Goal: Task Accomplishment & Management: Manage account settings

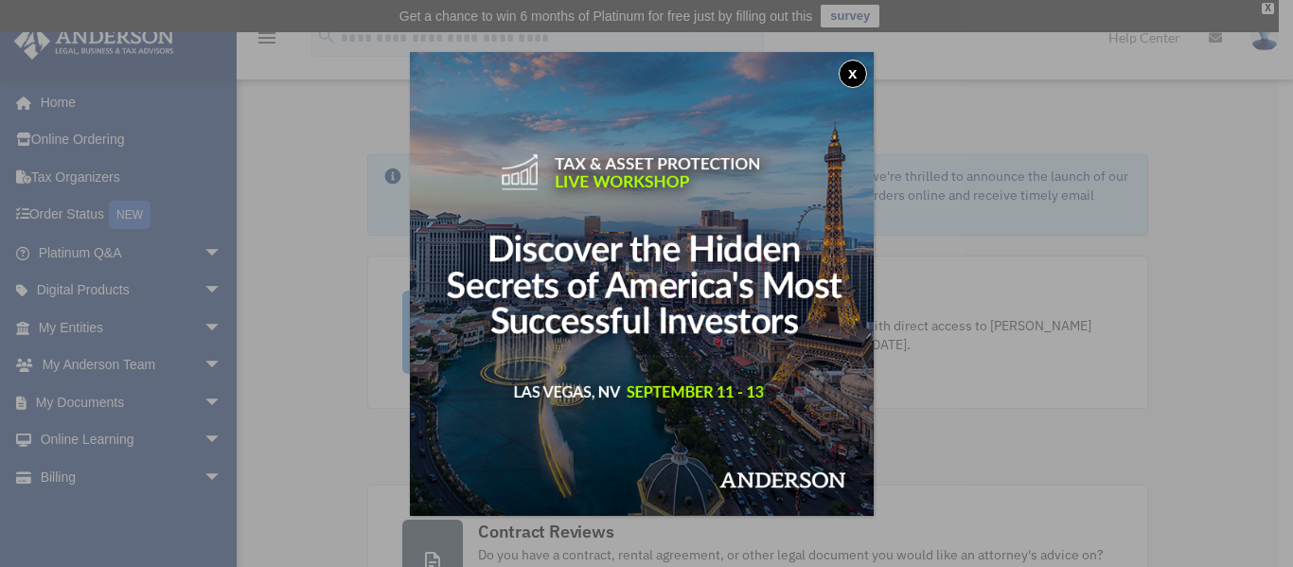
click at [100, 403] on div "x" at bounding box center [646, 283] width 1293 height 567
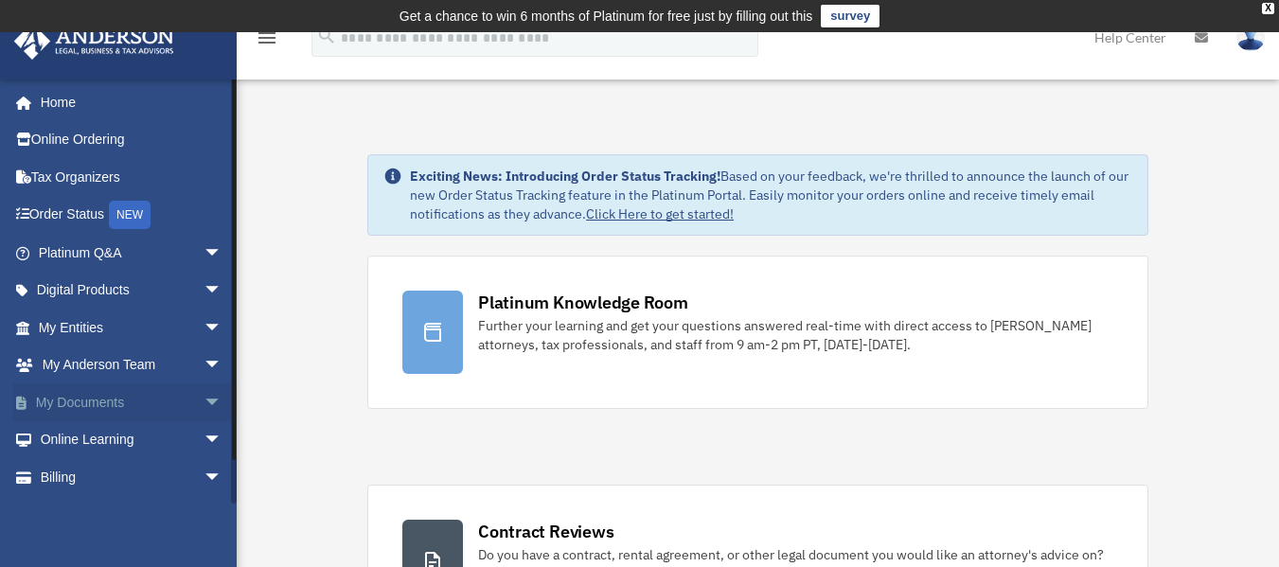
click at [100, 399] on link "My Documents arrow_drop_down" at bounding box center [132, 402] width 238 height 38
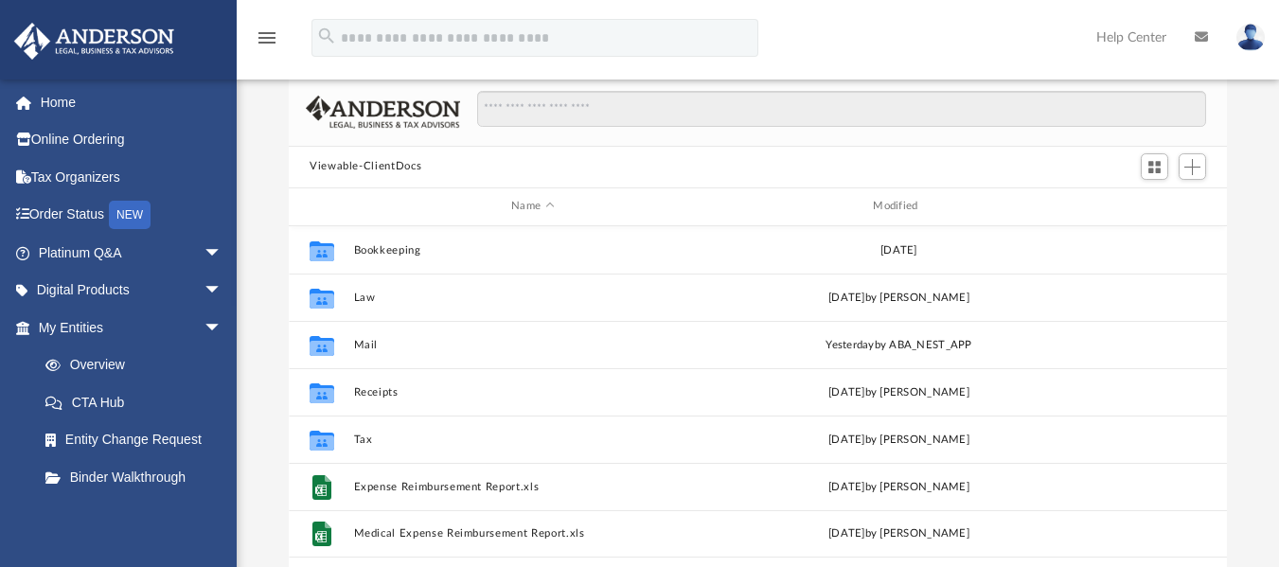
scroll to position [133, 0]
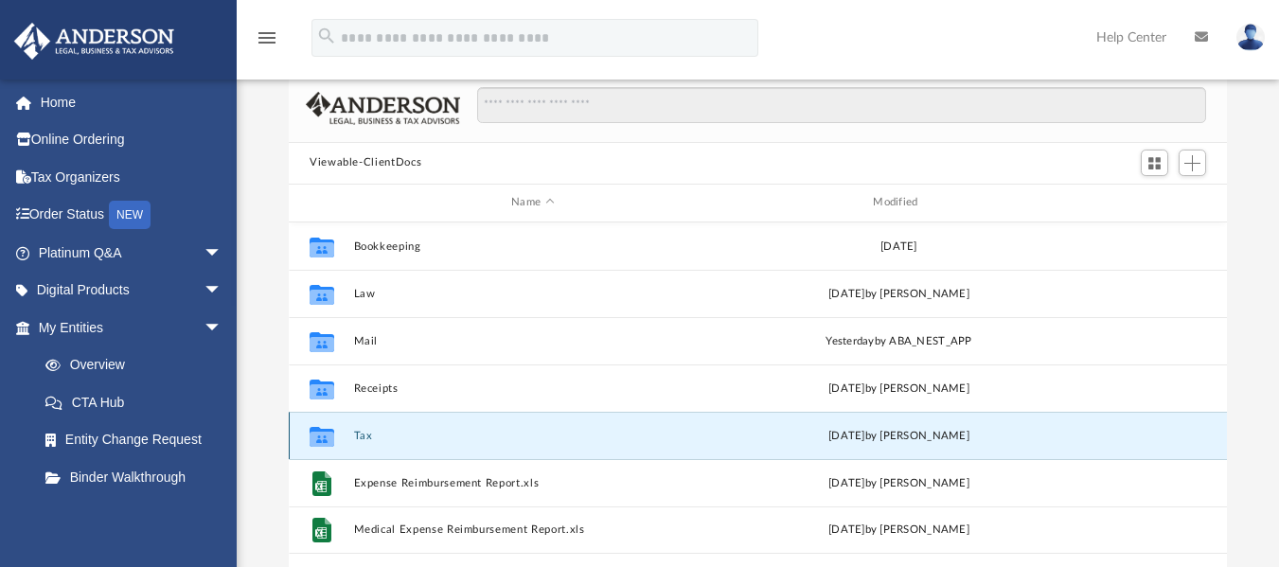
click at [403, 440] on button "Tax" at bounding box center [533, 435] width 358 height 12
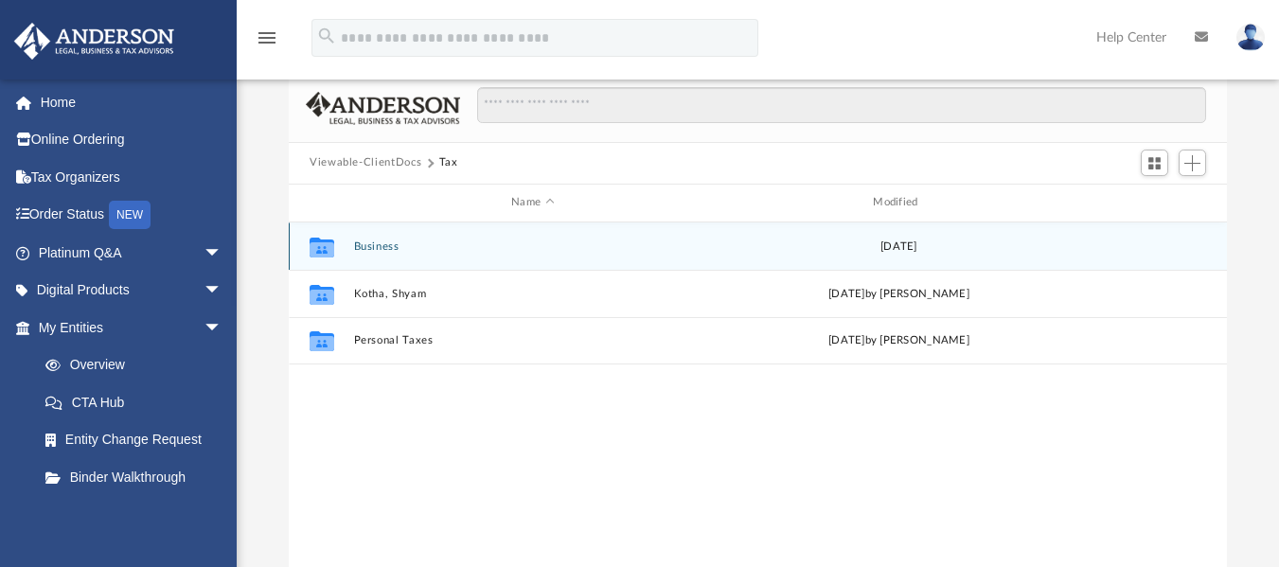
click at [395, 252] on button "Business" at bounding box center [533, 245] width 358 height 12
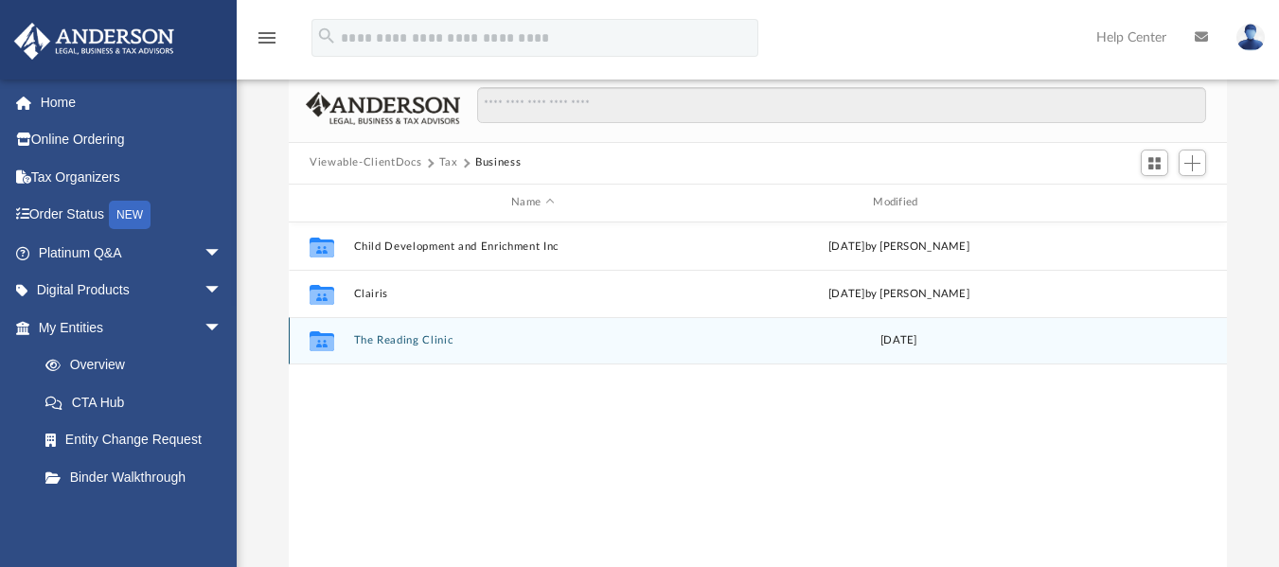
click at [433, 345] on button "The Reading Clinic" at bounding box center [533, 340] width 358 height 12
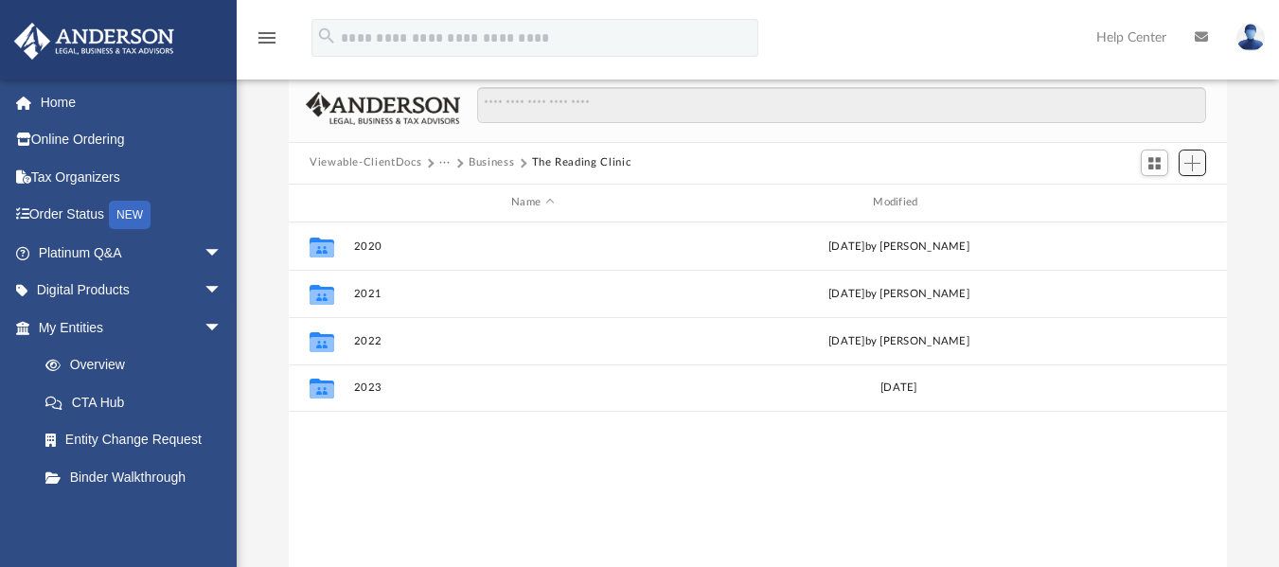
click at [1194, 163] on span "Add" at bounding box center [1192, 163] width 16 height 16
click at [1160, 239] on li "New Folder" at bounding box center [1165, 231] width 61 height 20
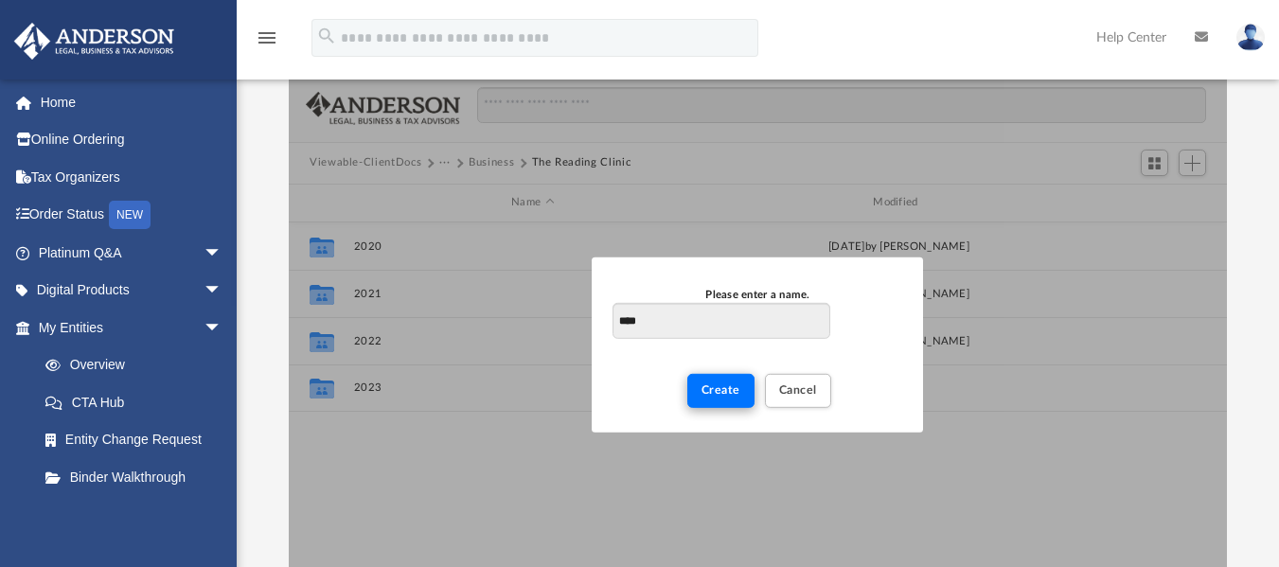
type input "****"
click at [715, 384] on span "Create" at bounding box center [720, 389] width 39 height 11
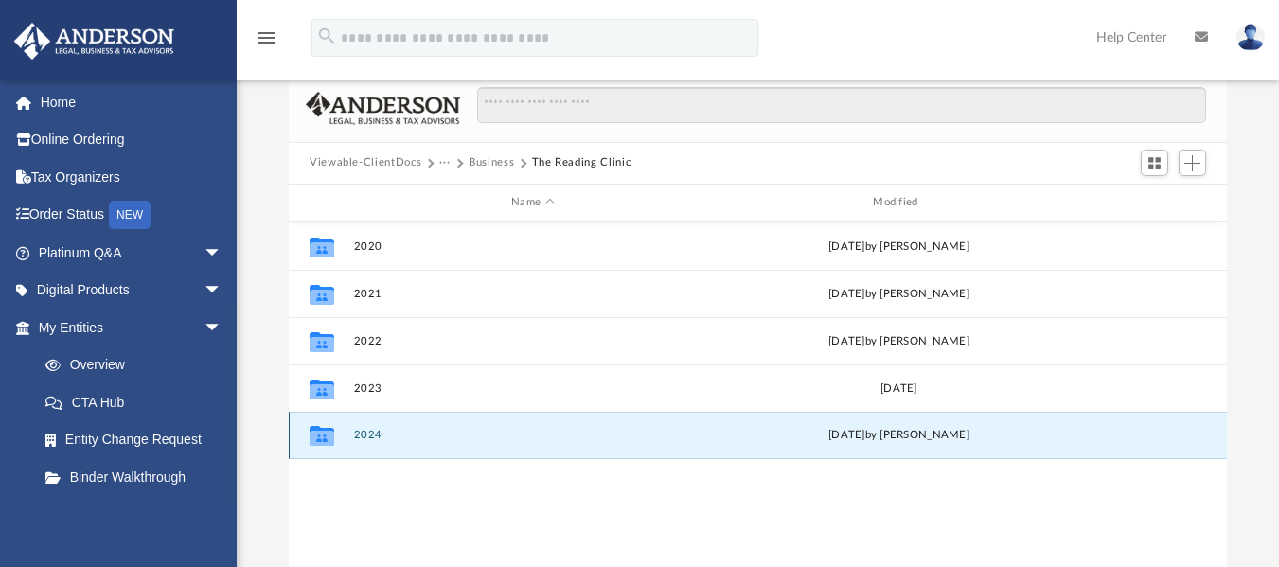
click at [368, 431] on button "2024" at bounding box center [533, 435] width 358 height 12
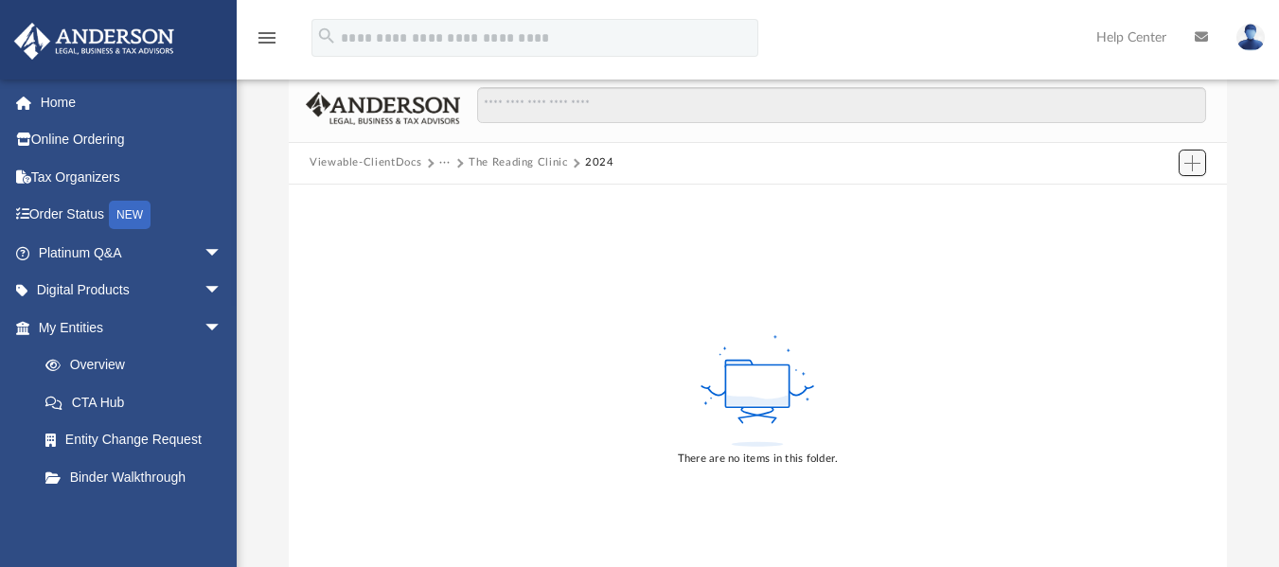
click at [1183, 176] on button "Add" at bounding box center [1192, 163] width 28 height 27
click at [1154, 203] on li "Upload" at bounding box center [1165, 201] width 61 height 20
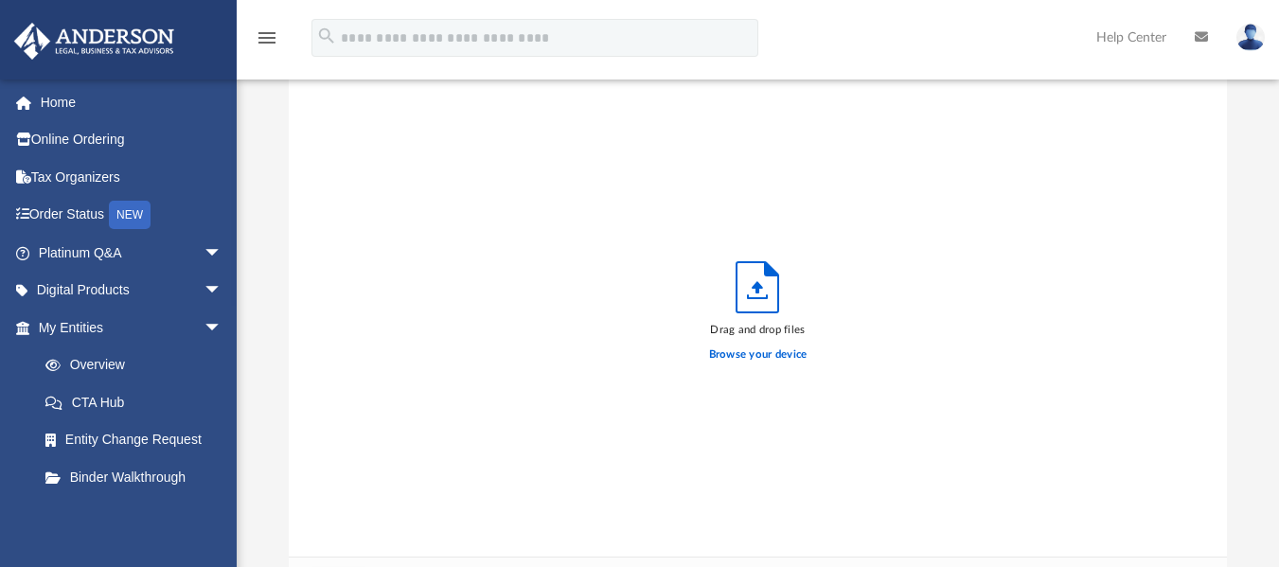
scroll to position [466, 924]
click at [759, 286] on icon "Upload" at bounding box center [757, 287] width 11 height 12
click at [741, 351] on label "Browse your device" at bounding box center [758, 354] width 98 height 17
click at [0, 0] on input "Browse your device" at bounding box center [0, 0] width 0 height 0
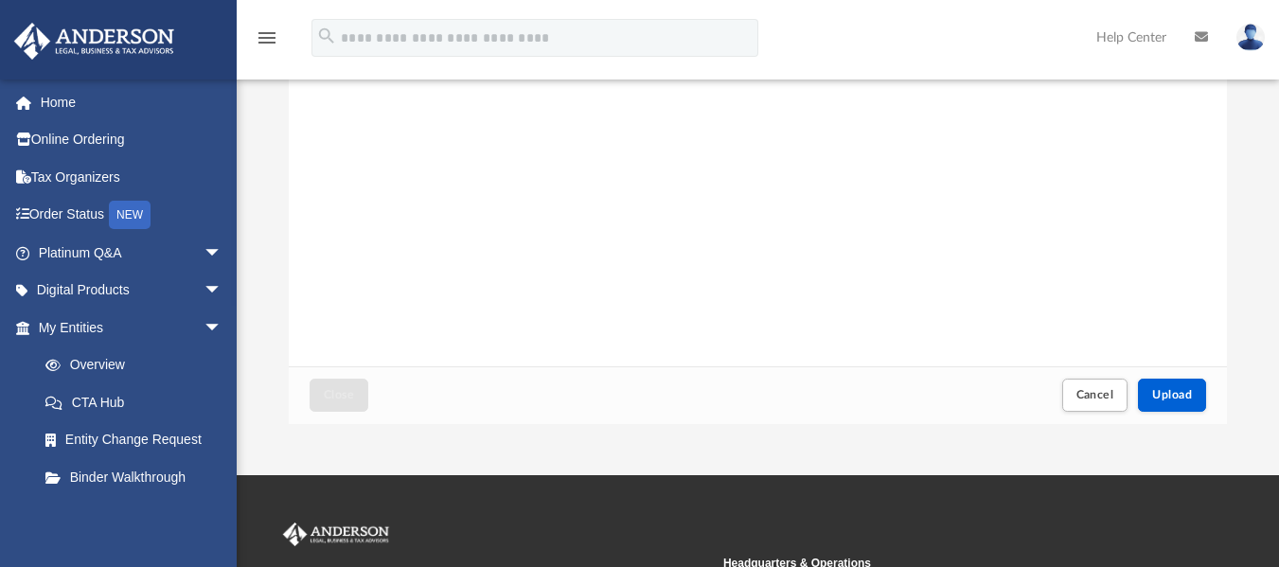
scroll to position [342, 0]
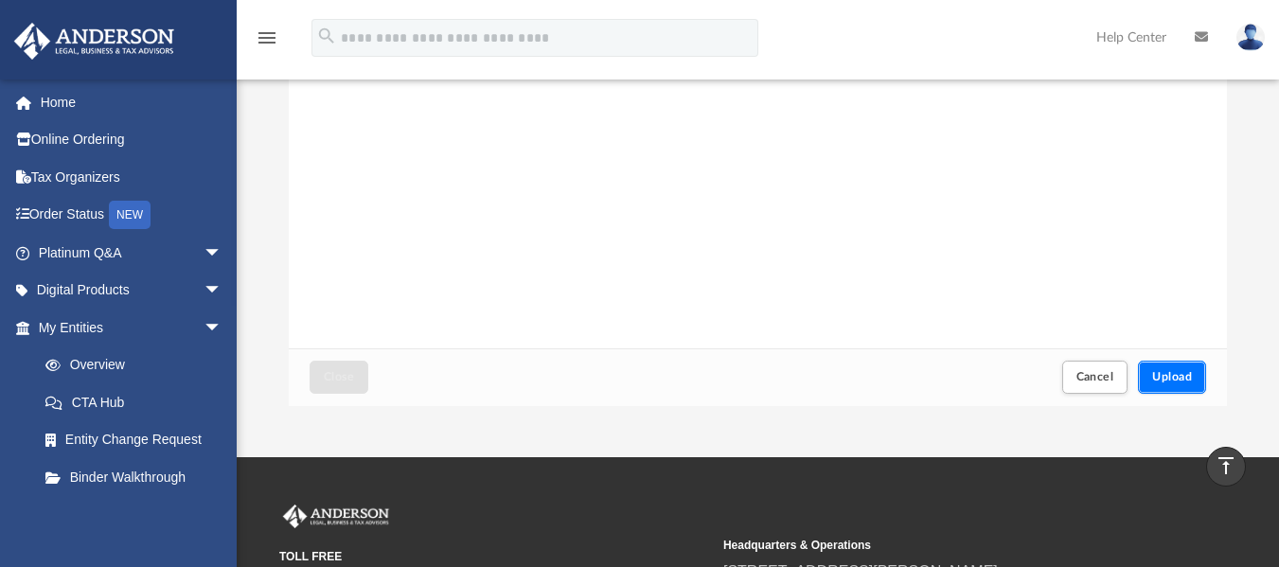
click at [1181, 363] on button "Upload" at bounding box center [1172, 377] width 68 height 33
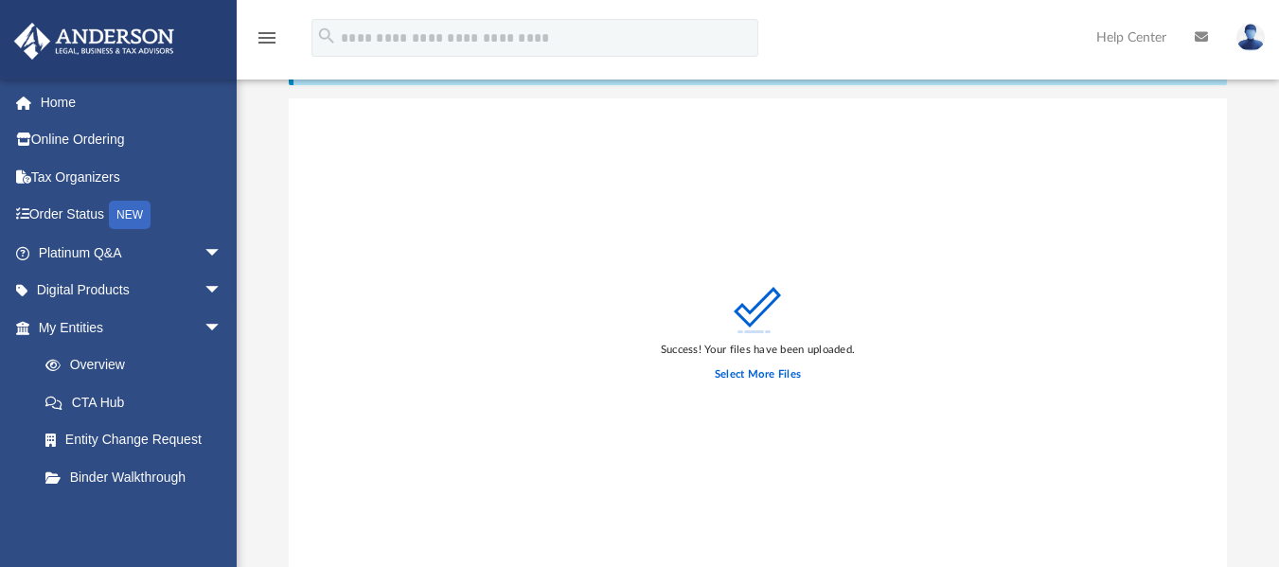
scroll to position [117, 0]
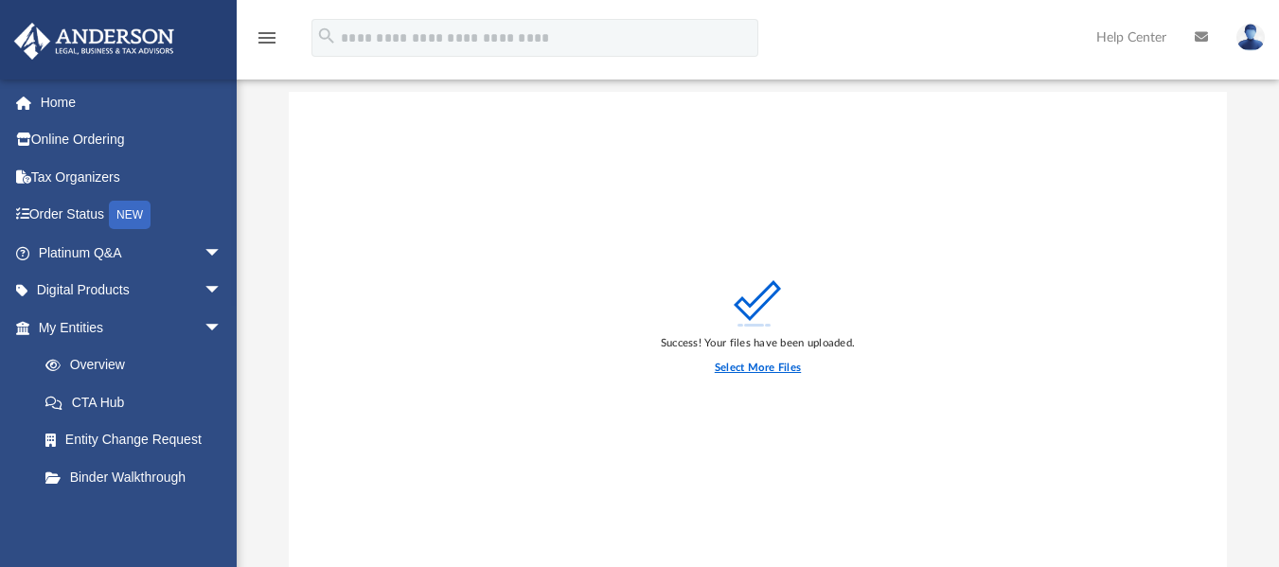
click at [776, 368] on label "Select More Files" at bounding box center [758, 368] width 86 height 17
click at [0, 0] on input "Select More Files" at bounding box center [0, 0] width 0 height 0
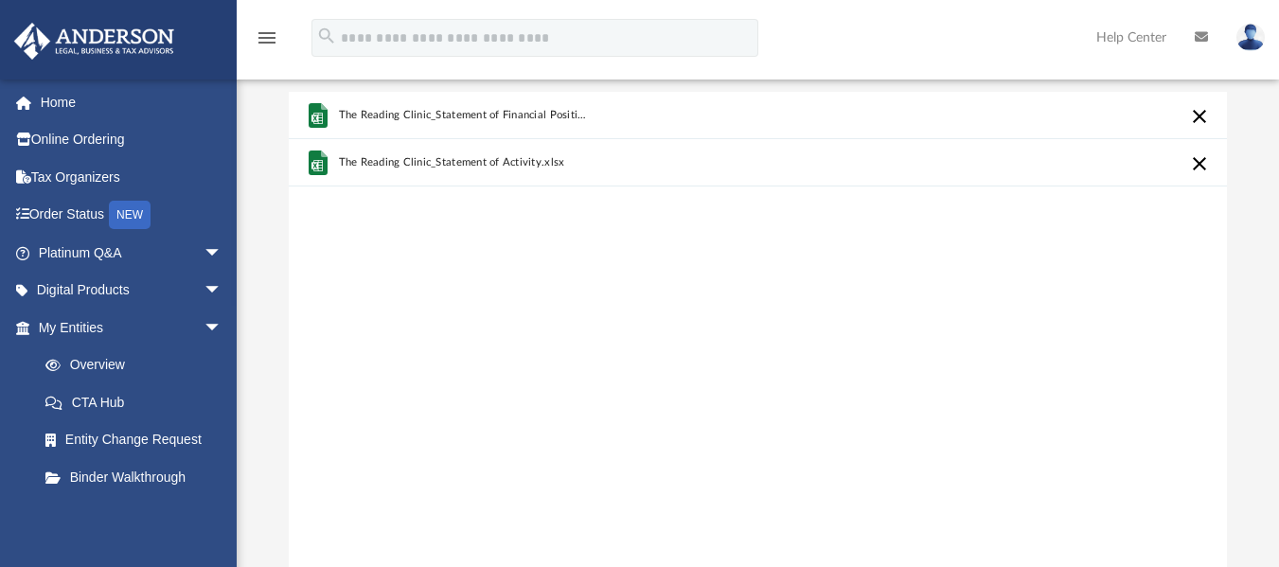
scroll to position [570, 0]
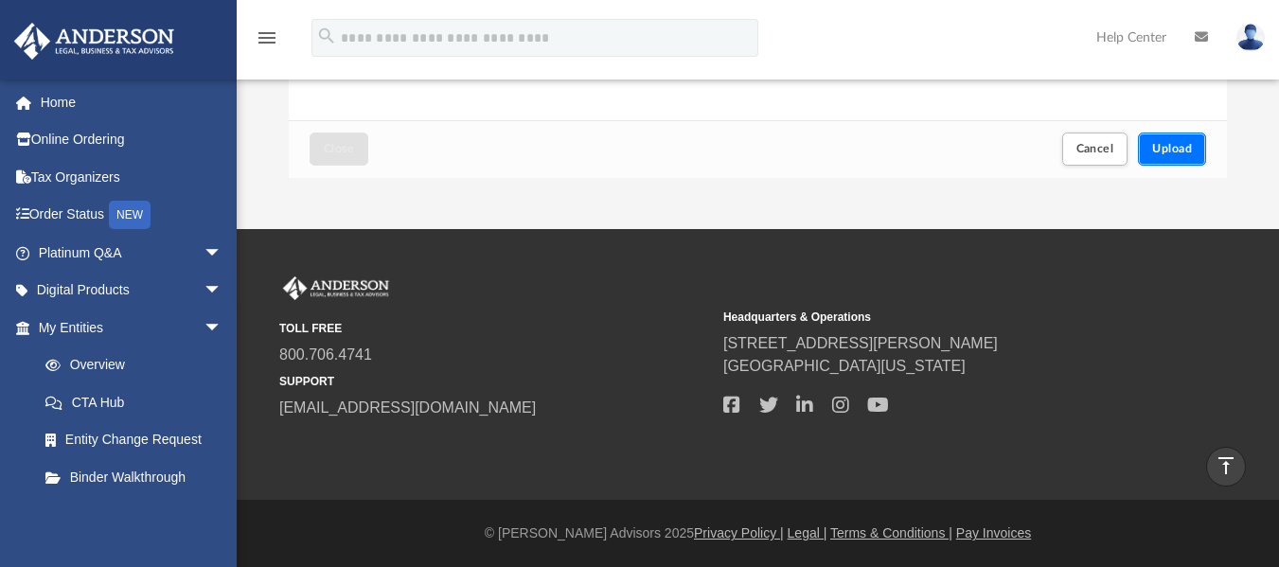
click at [1166, 146] on span "Upload" at bounding box center [1172, 148] width 40 height 11
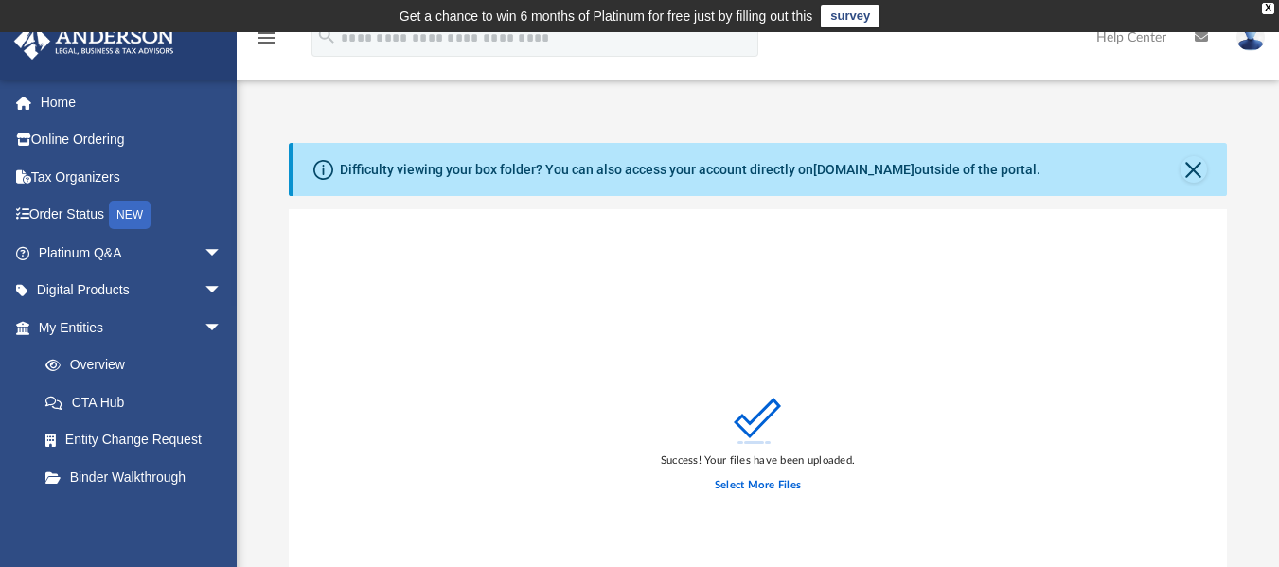
scroll to position [496, 0]
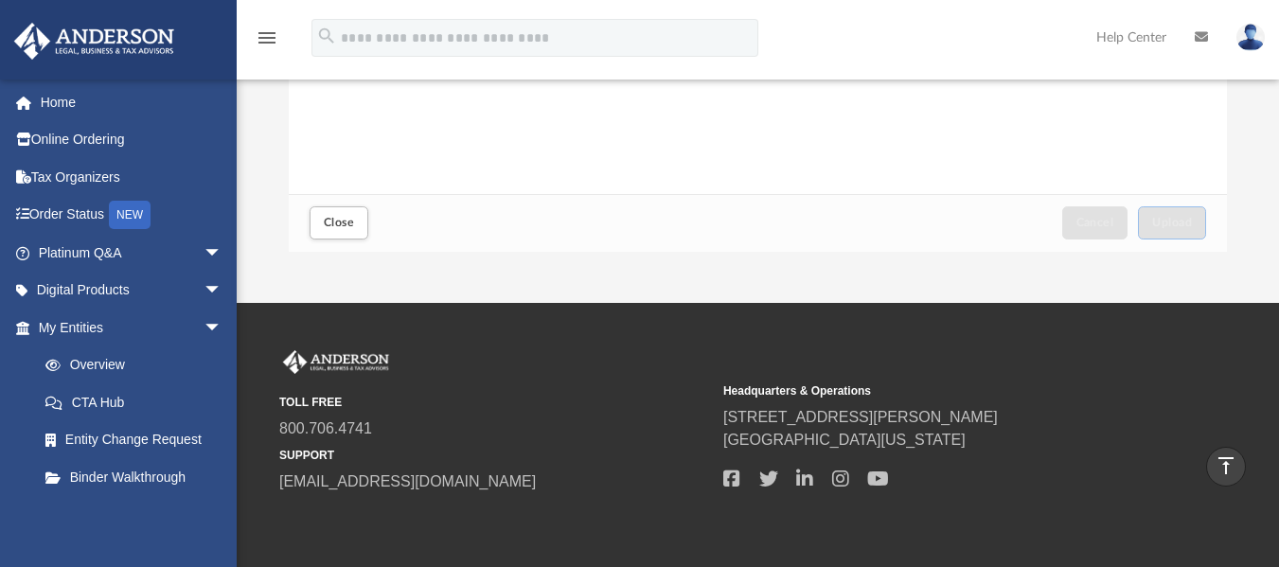
drag, startPoint x: 1281, startPoint y: 299, endPoint x: 874, endPoint y: 196, distance: 420.8
click at [874, 196] on div "Close Cancel Upload" at bounding box center [758, 223] width 938 height 58
click at [338, 209] on button "Close" at bounding box center [338, 222] width 59 height 33
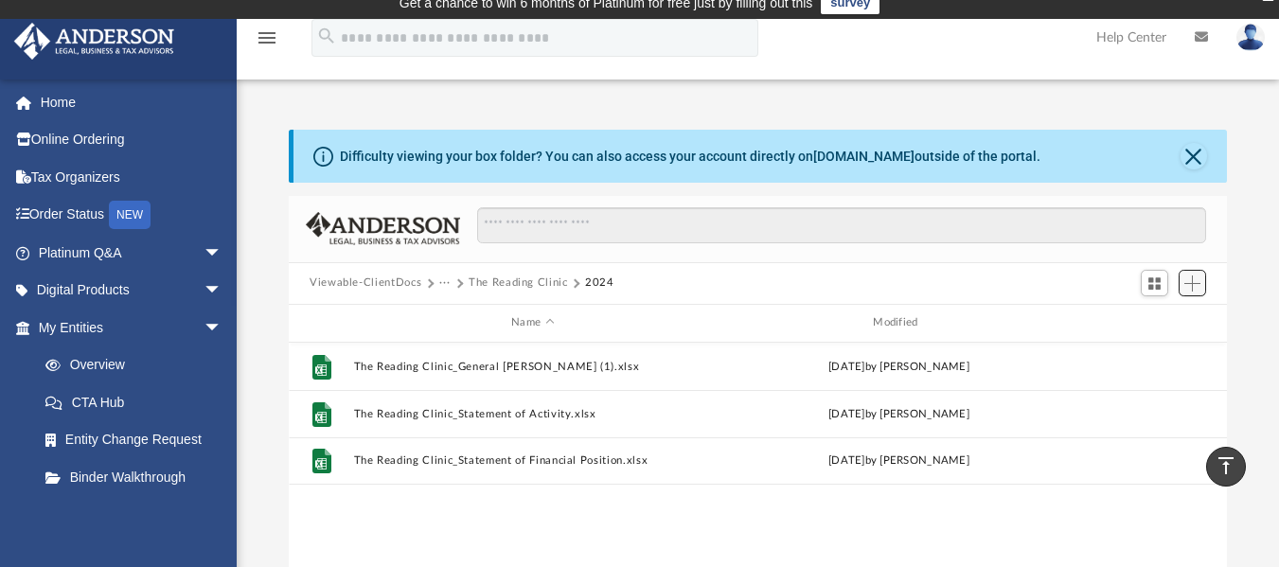
scroll to position [416, 924]
click at [1194, 286] on span "Add" at bounding box center [1192, 283] width 16 height 16
click at [1154, 323] on li "Upload" at bounding box center [1165, 321] width 61 height 20
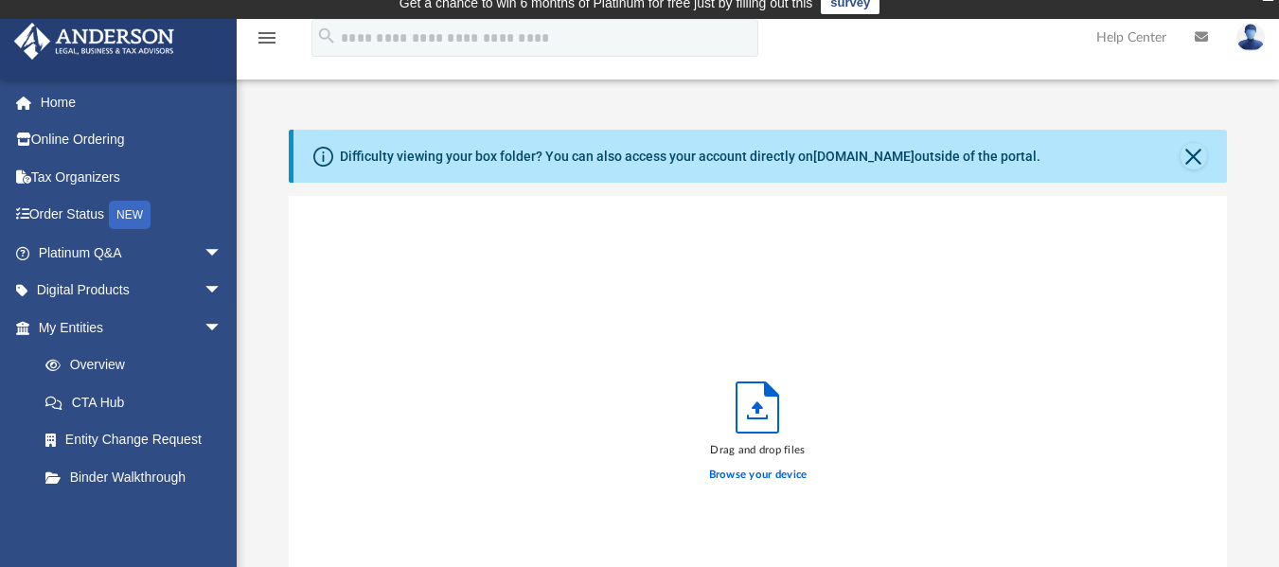
scroll to position [466, 924]
click at [770, 475] on label "Browse your device" at bounding box center [758, 475] width 98 height 17
click at [0, 0] on input "Browse your device" at bounding box center [0, 0] width 0 height 0
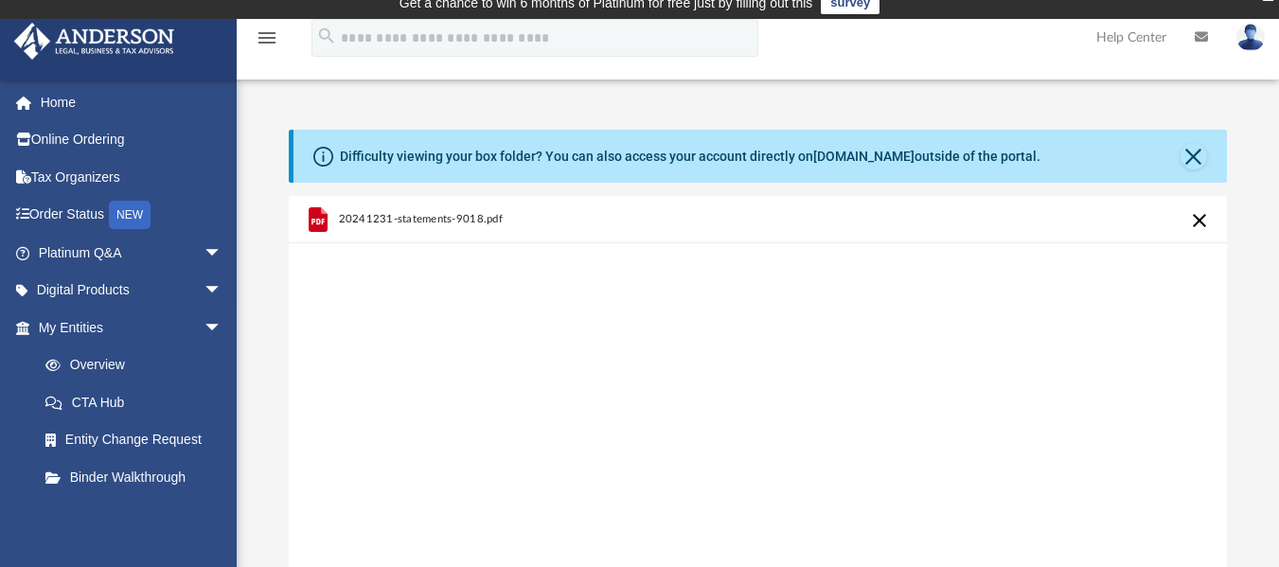
scroll to position [509, 0]
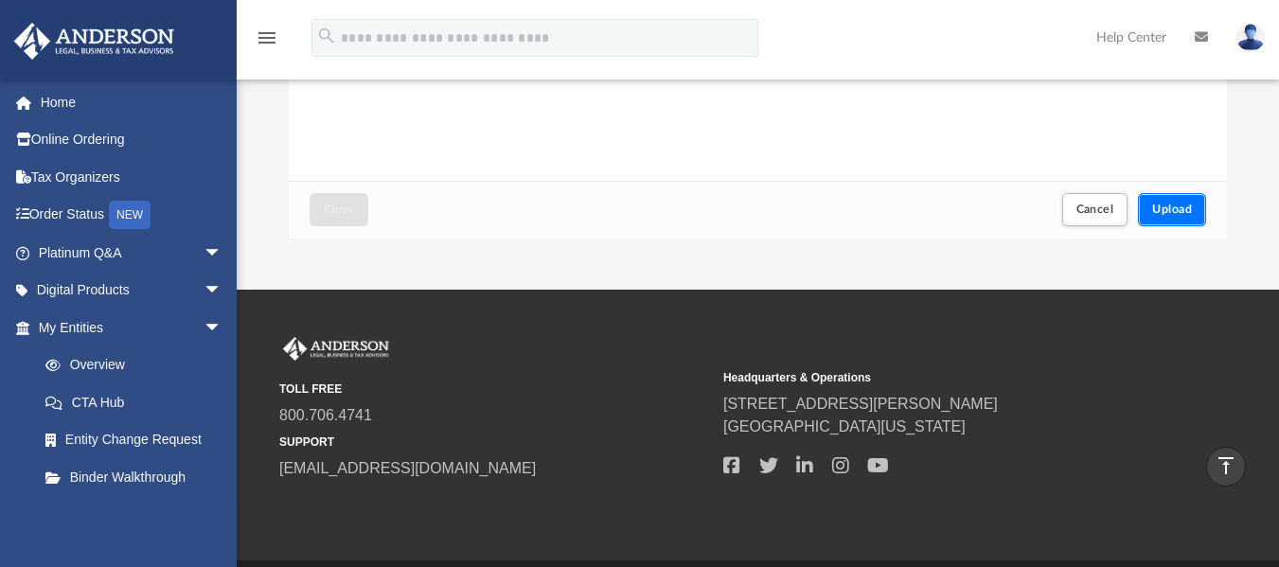
click at [1190, 208] on span "Upload" at bounding box center [1172, 208] width 40 height 11
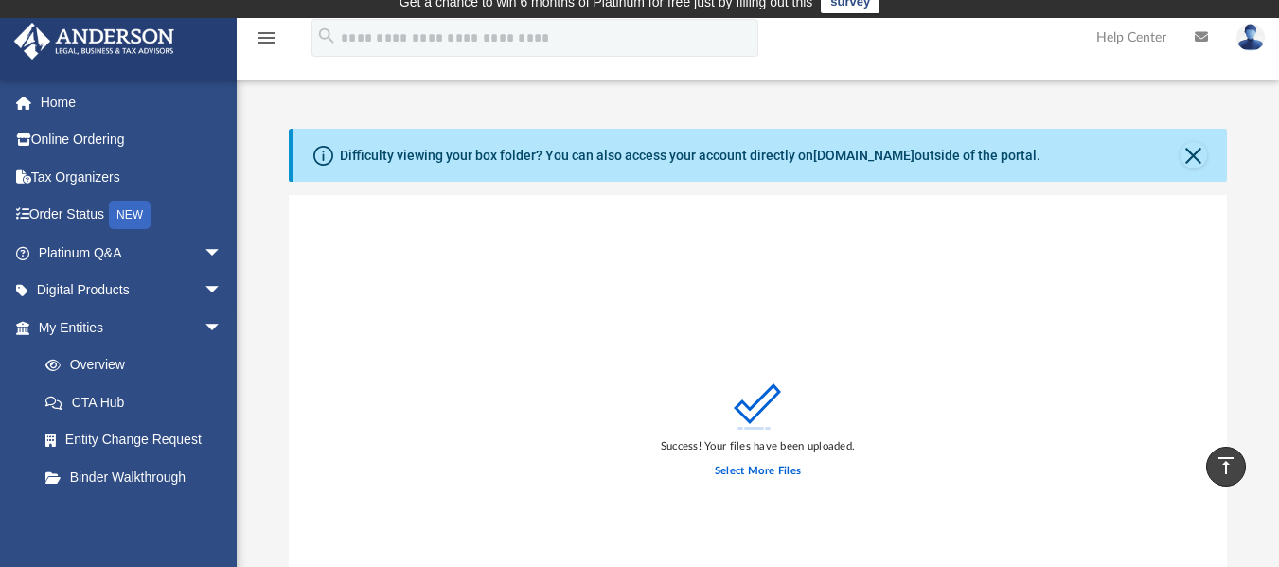
scroll to position [13, 0]
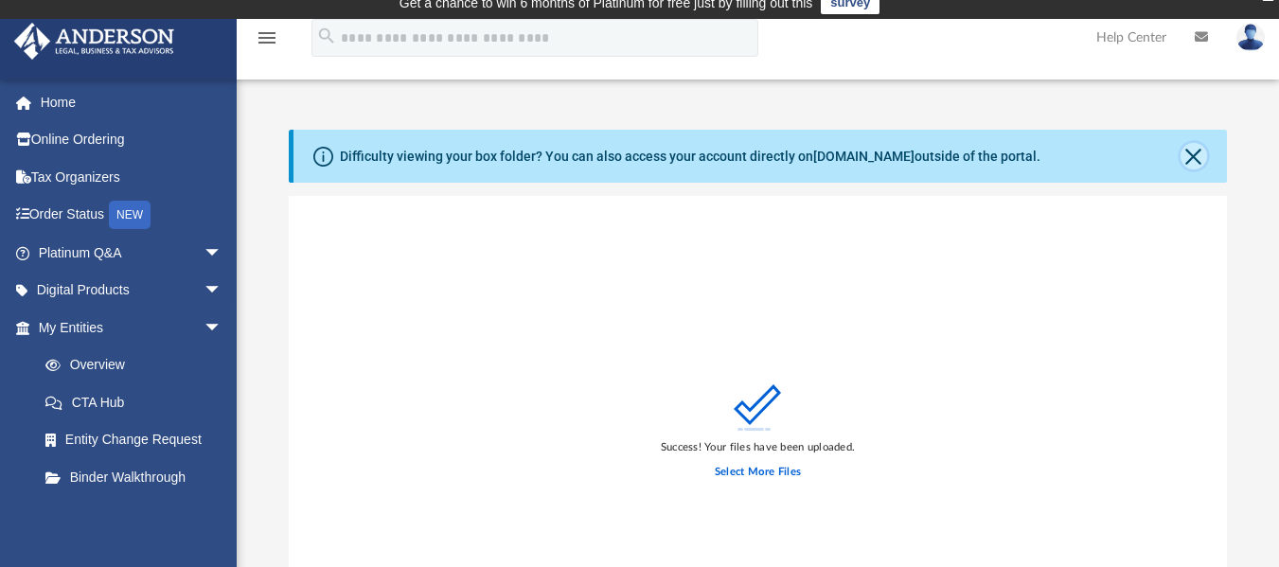
click at [1191, 160] on button "Close" at bounding box center [1193, 156] width 27 height 27
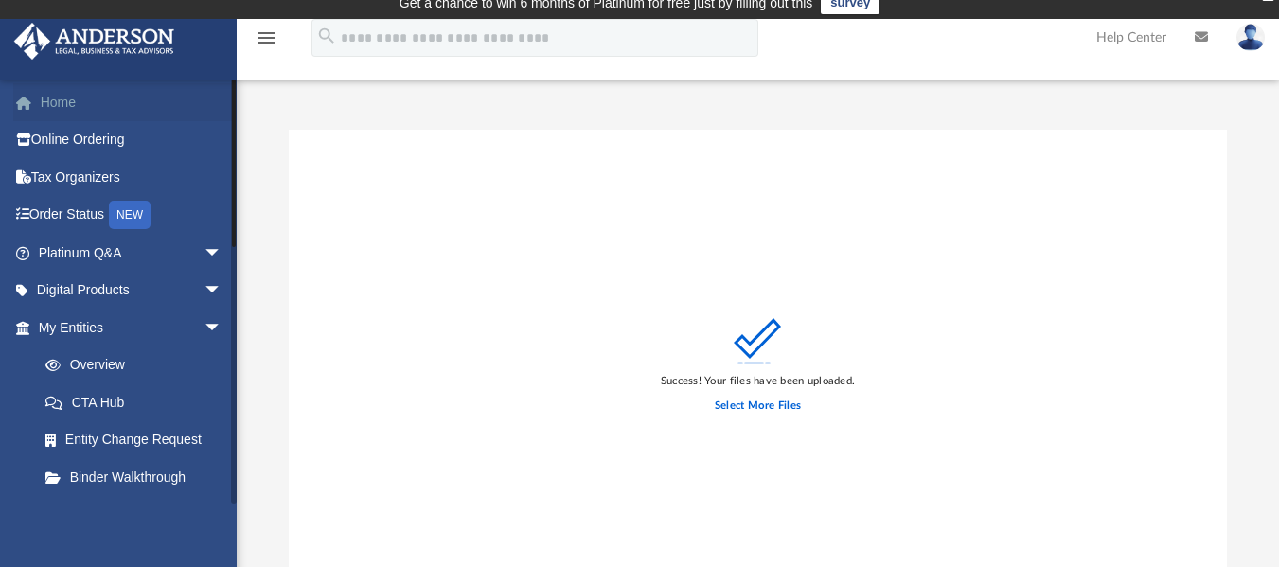
click at [75, 98] on link "Home" at bounding box center [132, 102] width 238 height 38
